Goal: Obtain resource: Obtain resource

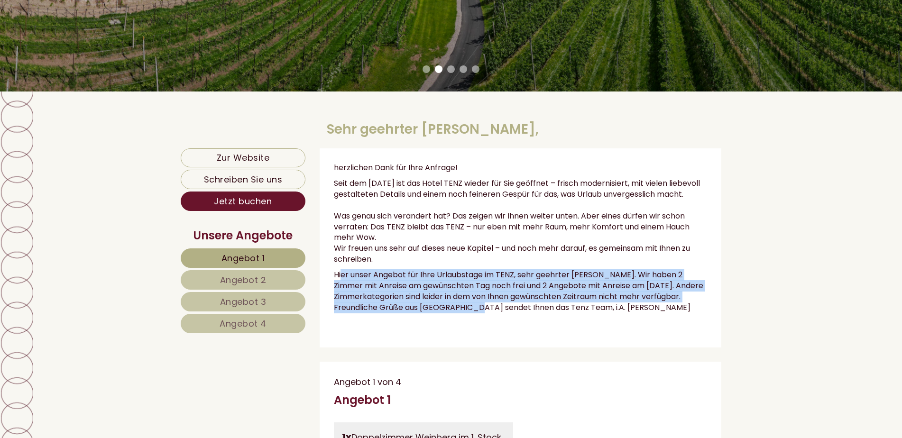
drag, startPoint x: 341, startPoint y: 284, endPoint x: 493, endPoint y: 315, distance: 155.0
click at [493, 313] on p "Hier unser Angebot für Ihre Urlaubstage im TENZ, sehr geehrter [PERSON_NAME]. W…" at bounding box center [521, 291] width 374 height 43
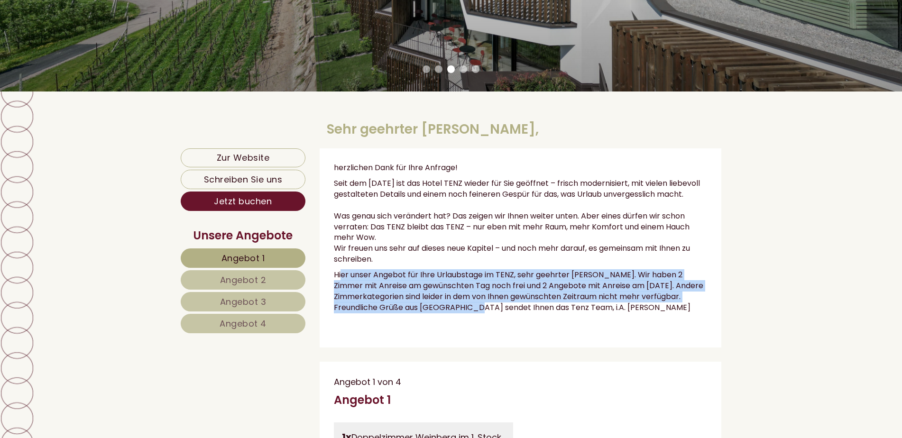
copy p "er unser Angebot für Ihre Urlaubstage im TENZ, sehr geehrter Herr Siekemeyer. W…"
